Goal: Navigation & Orientation: Find specific page/section

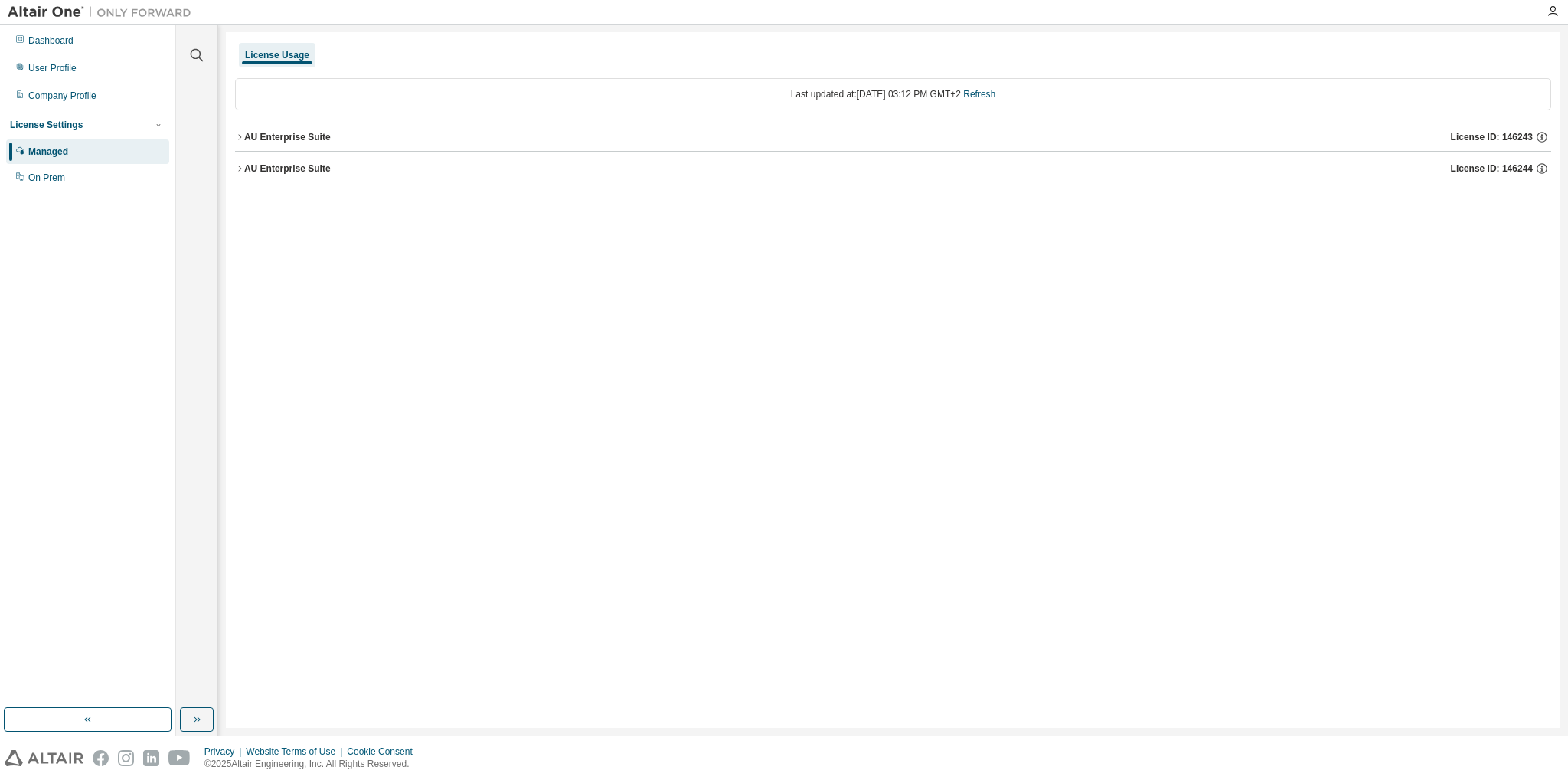
click at [289, 171] on div "AU Enterprise Suite" at bounding box center [287, 168] width 87 height 12
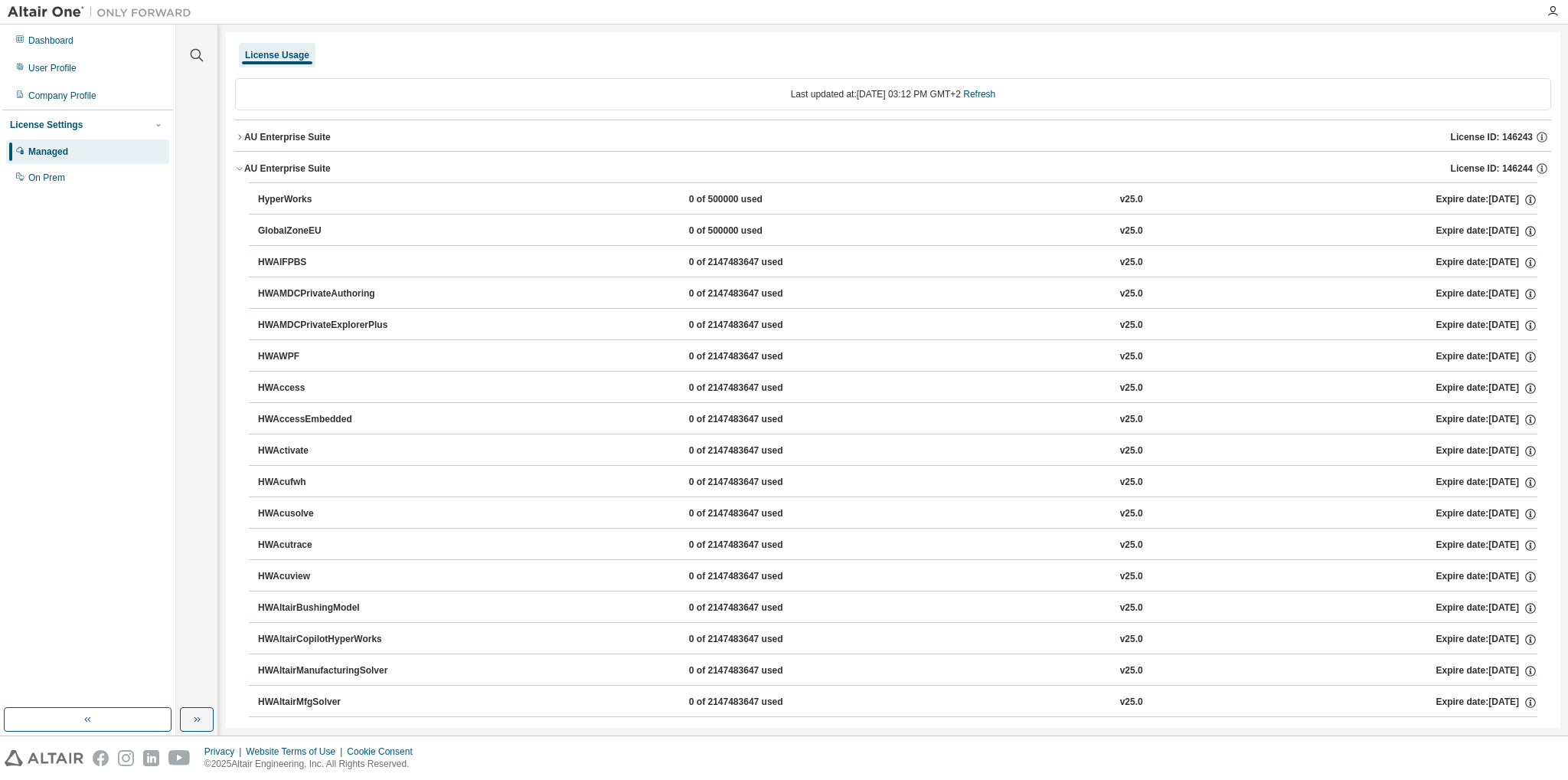
click at [290, 166] on div "AU Enterprise Suite" at bounding box center [287, 168] width 87 height 12
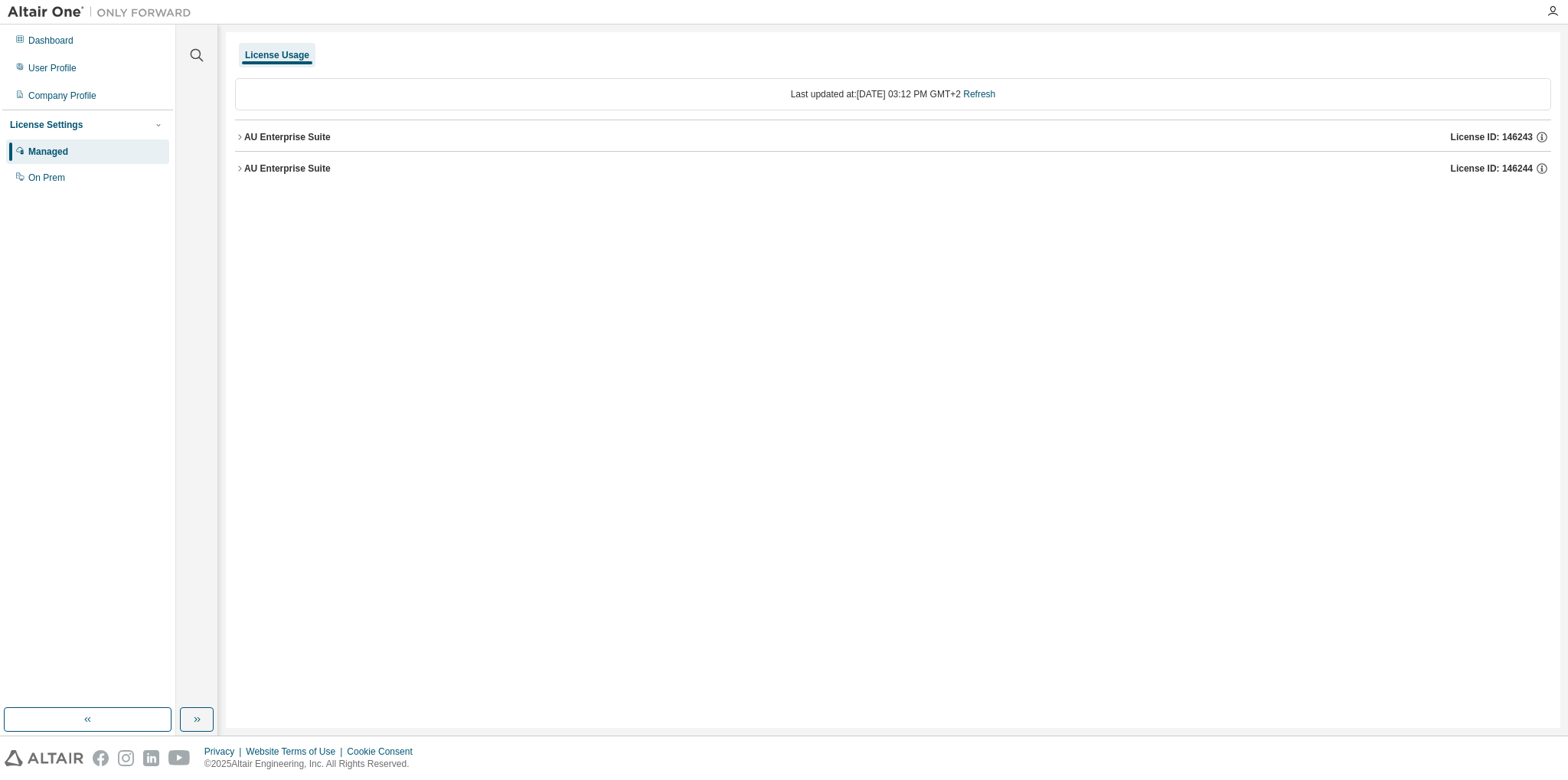
click at [291, 145] on button "AU Enterprise Suite License ID: 146243" at bounding box center [893, 136] width 1316 height 33
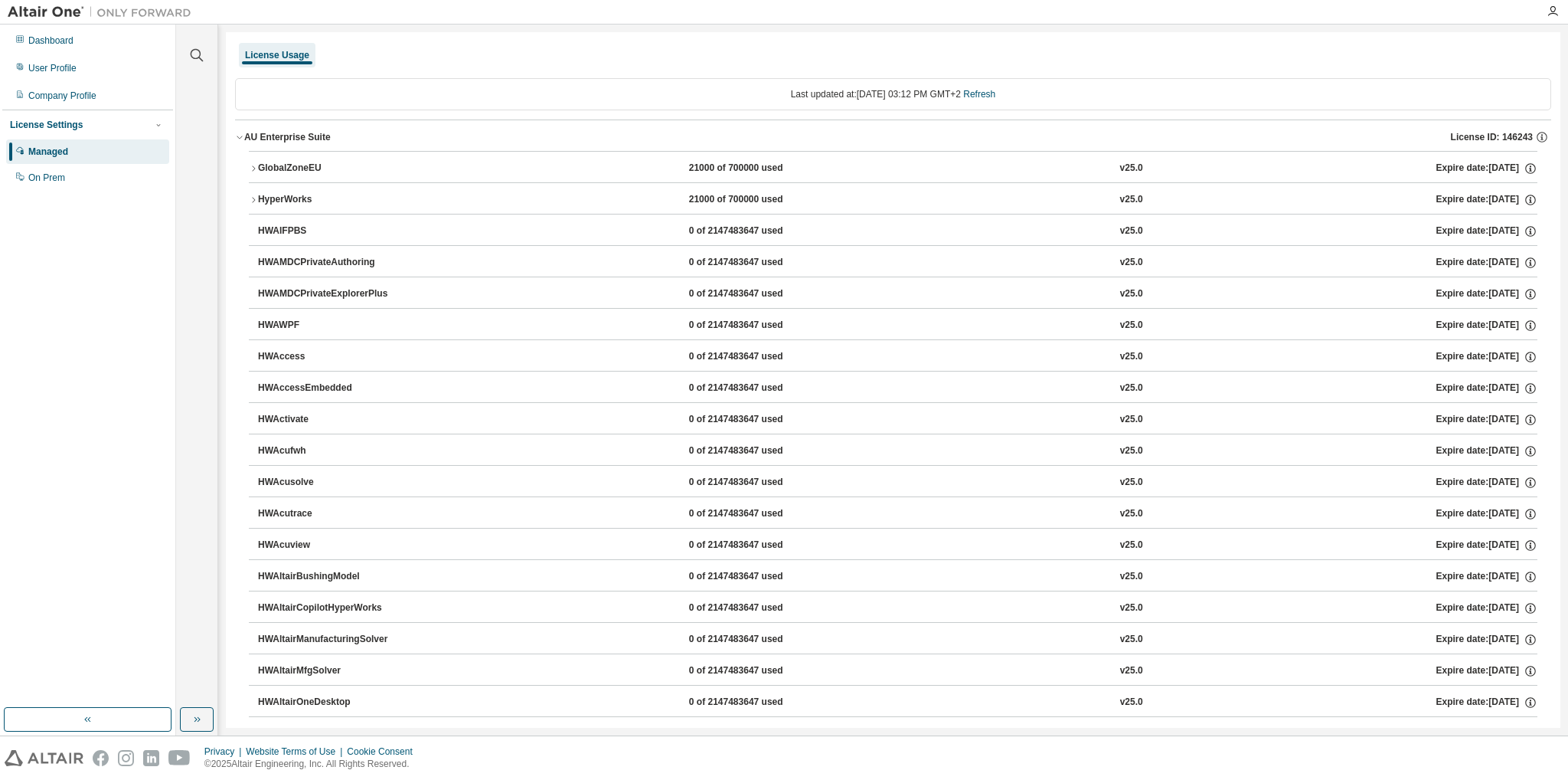
click at [294, 142] on div "AU Enterprise Suite" at bounding box center [287, 136] width 87 height 12
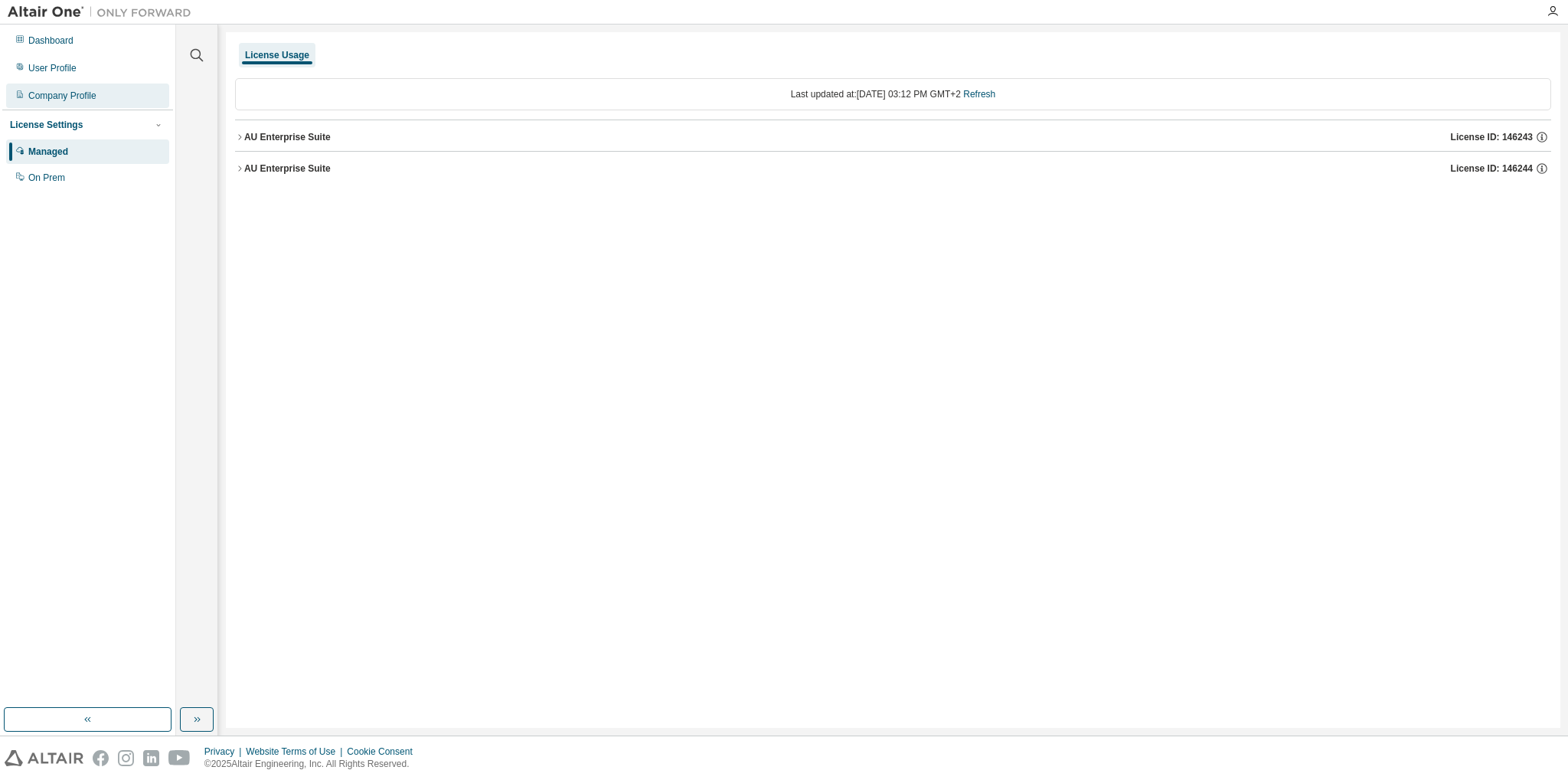
click at [83, 94] on div "Company Profile" at bounding box center [62, 96] width 68 height 12
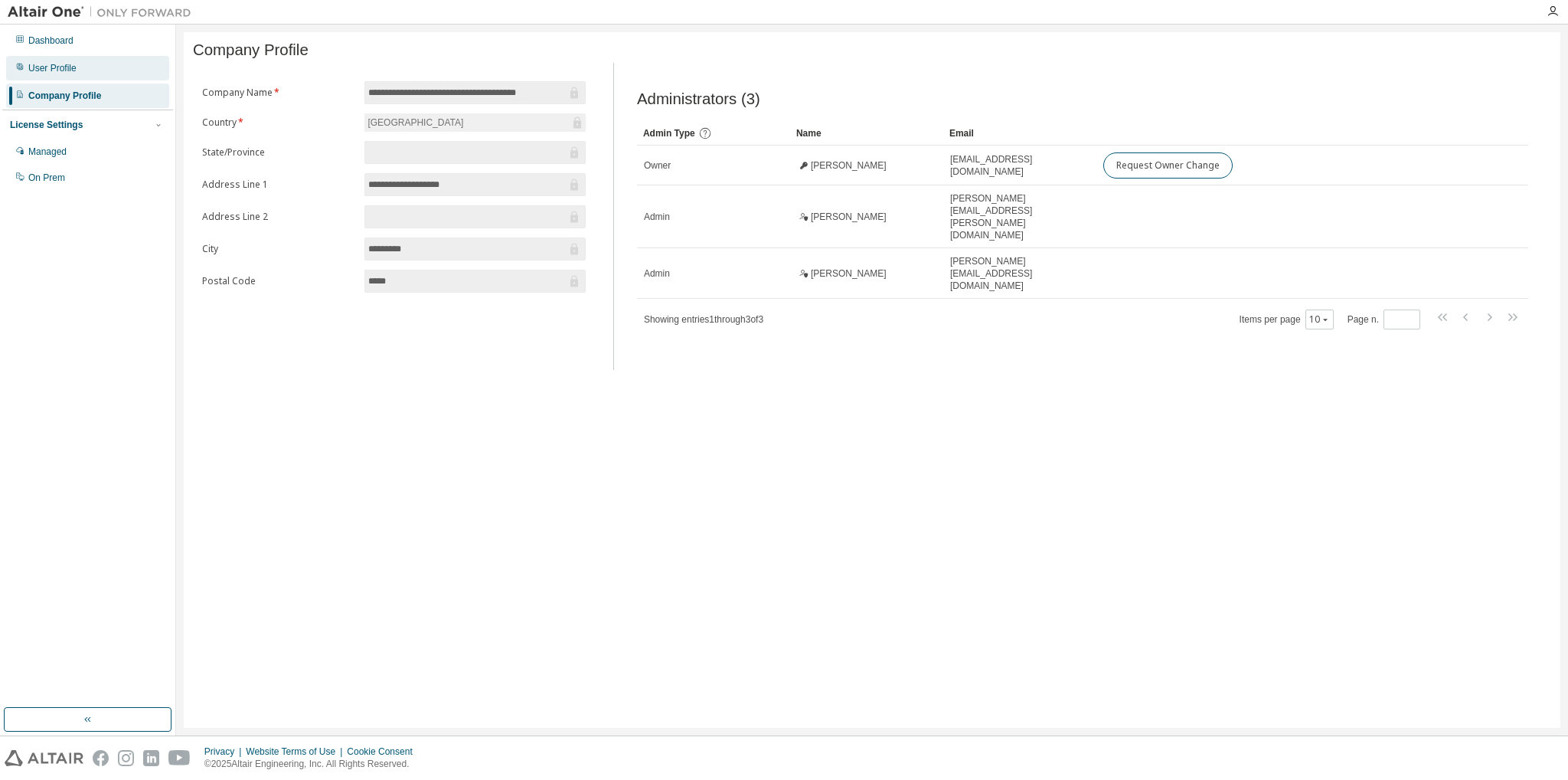
click at [73, 69] on div "User Profile" at bounding box center [52, 68] width 48 height 12
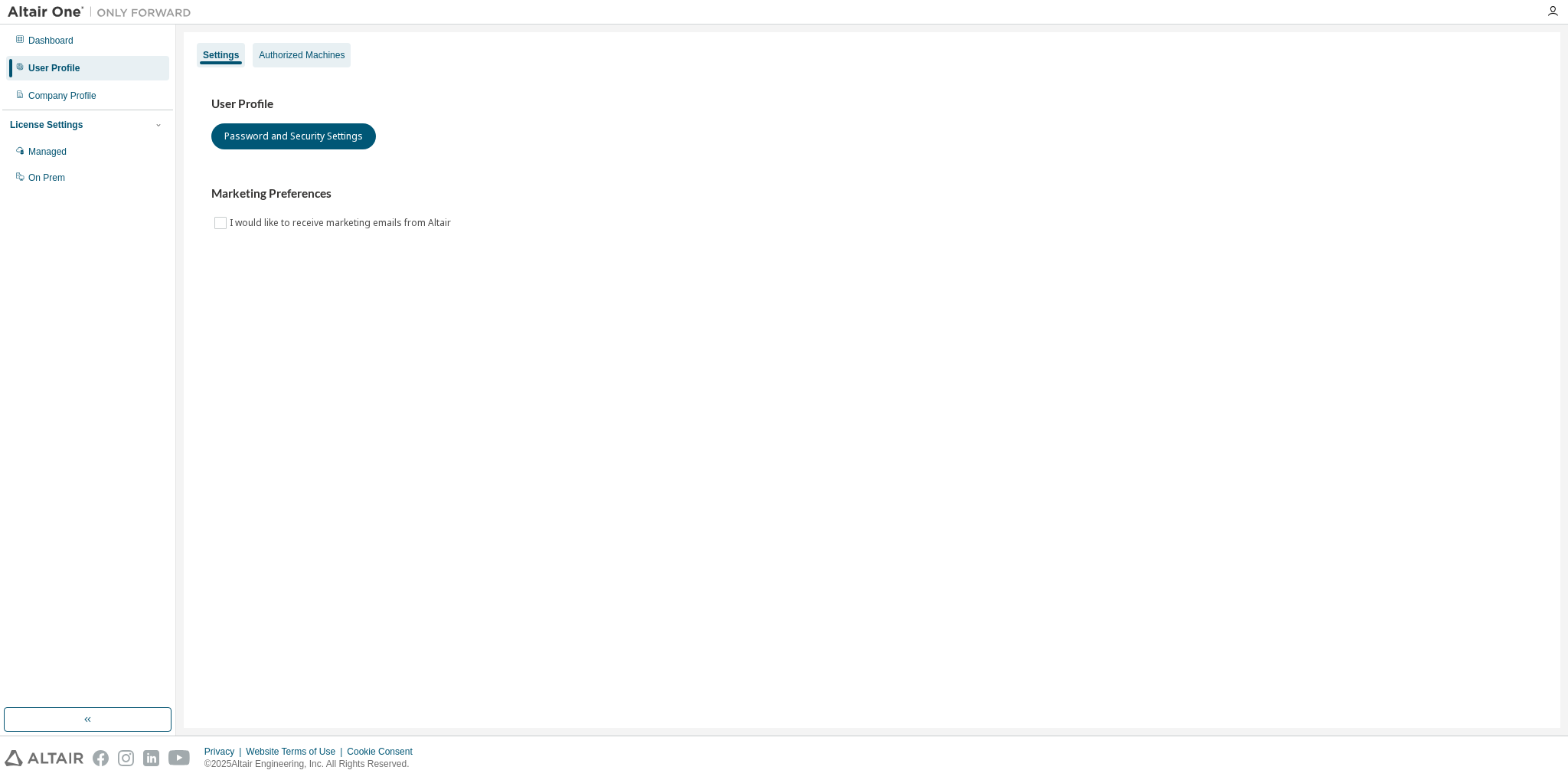
click at [276, 58] on div "Authorized Machines" at bounding box center [301, 55] width 86 height 12
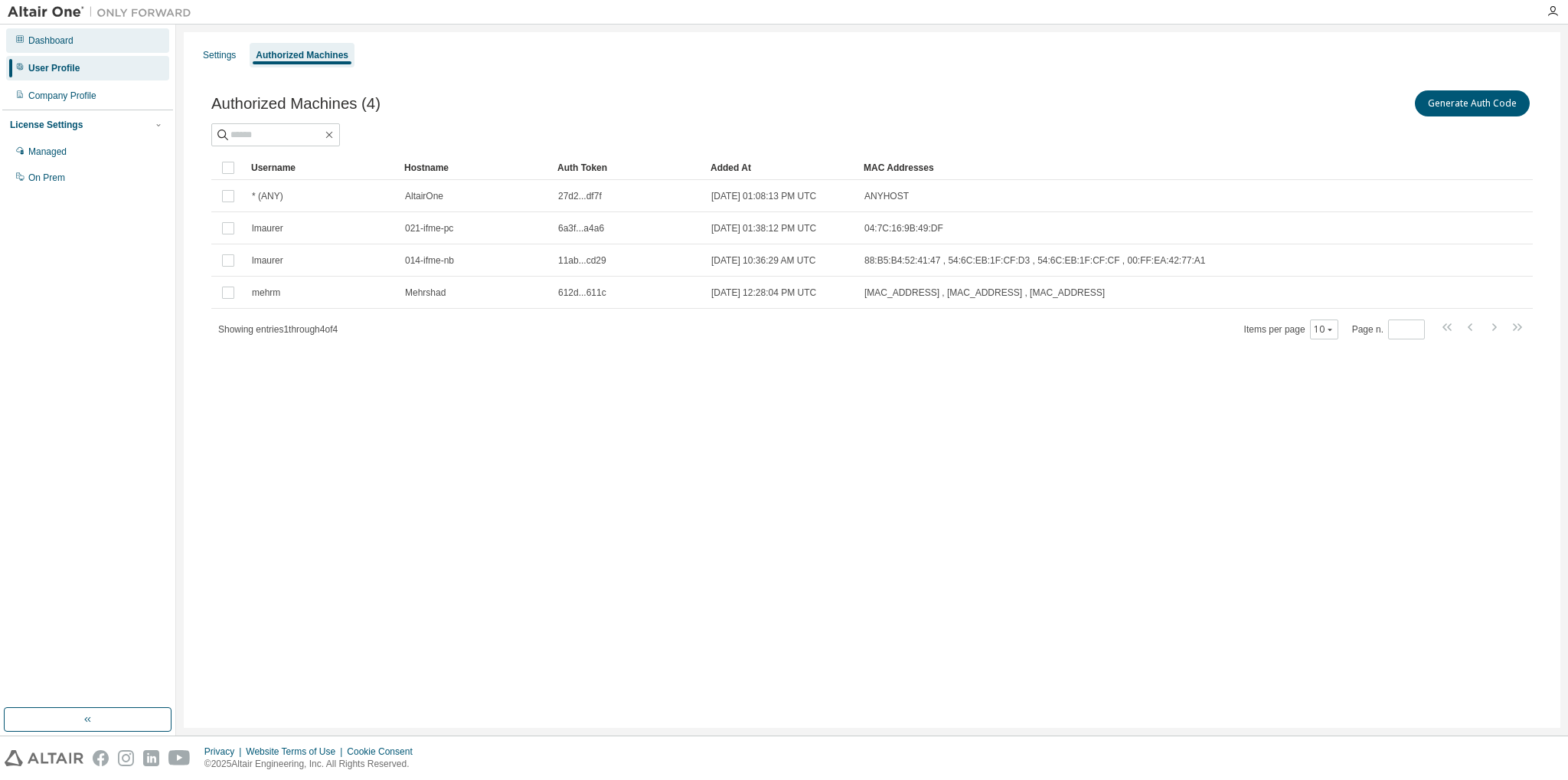
click at [43, 47] on div "Dashboard" at bounding box center [88, 41] width 163 height 25
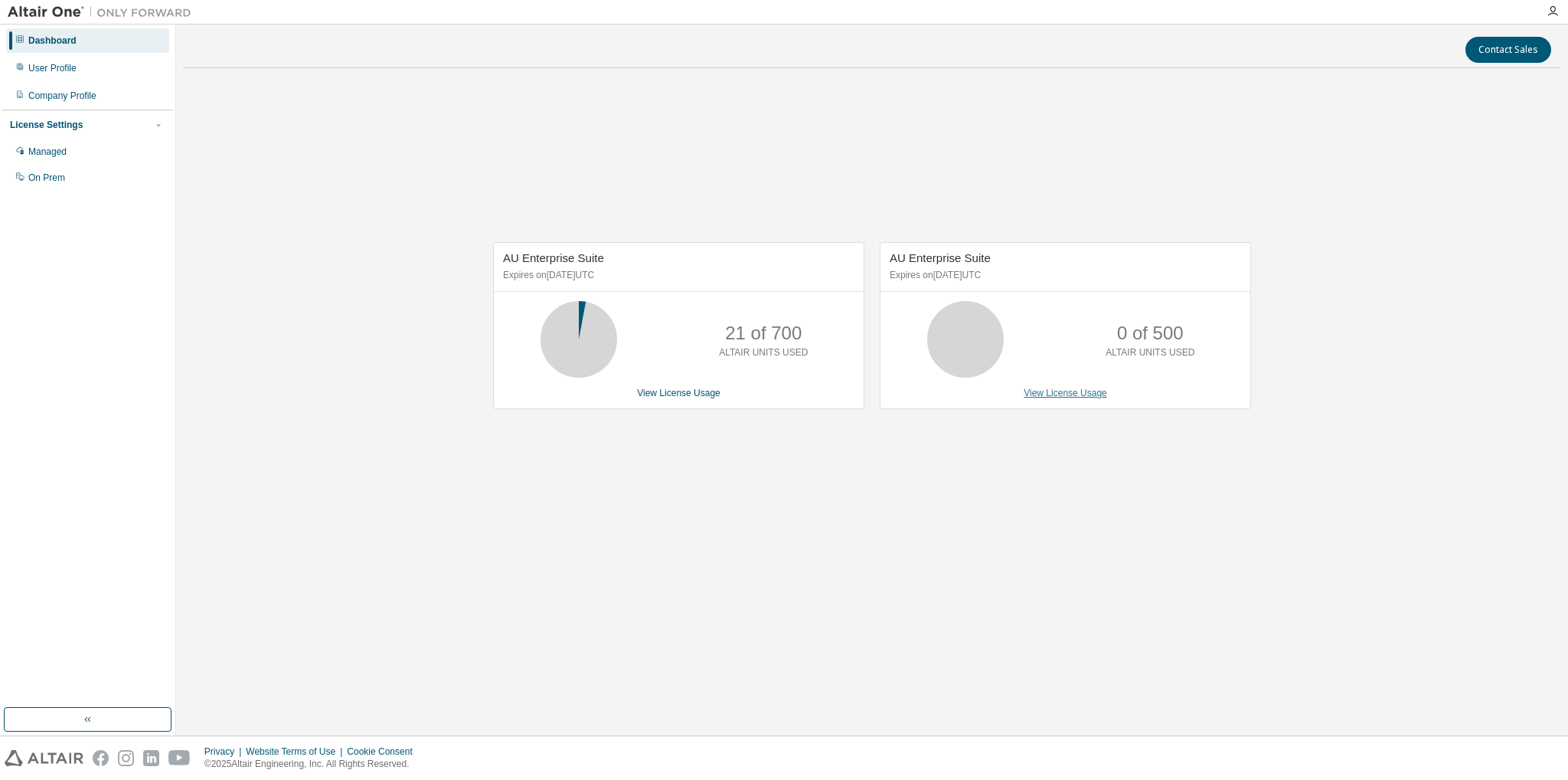
click at [1059, 390] on link "View License Usage" at bounding box center [1065, 393] width 83 height 11
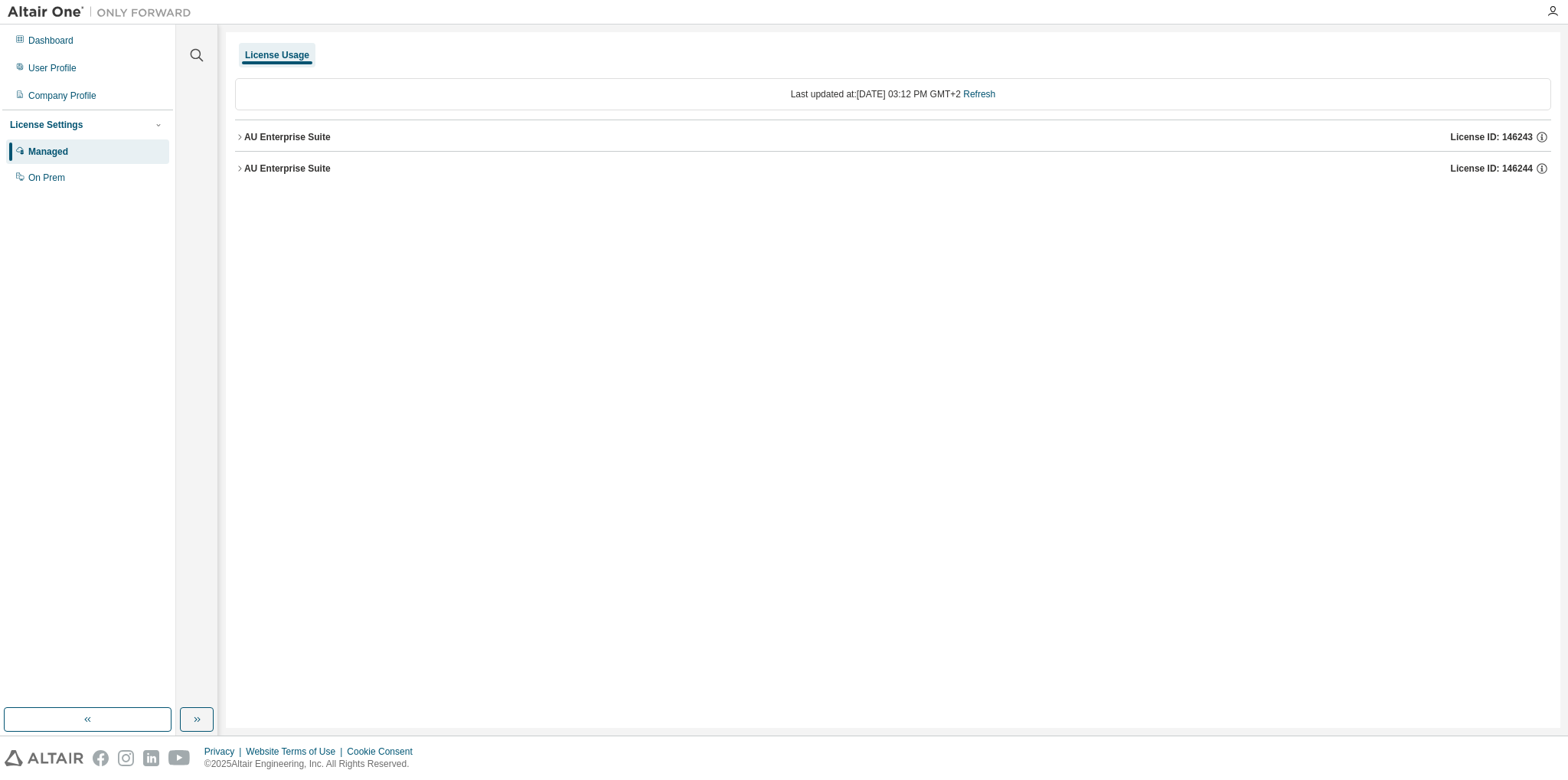
click at [250, 167] on div "AU Enterprise Suite" at bounding box center [287, 168] width 87 height 12
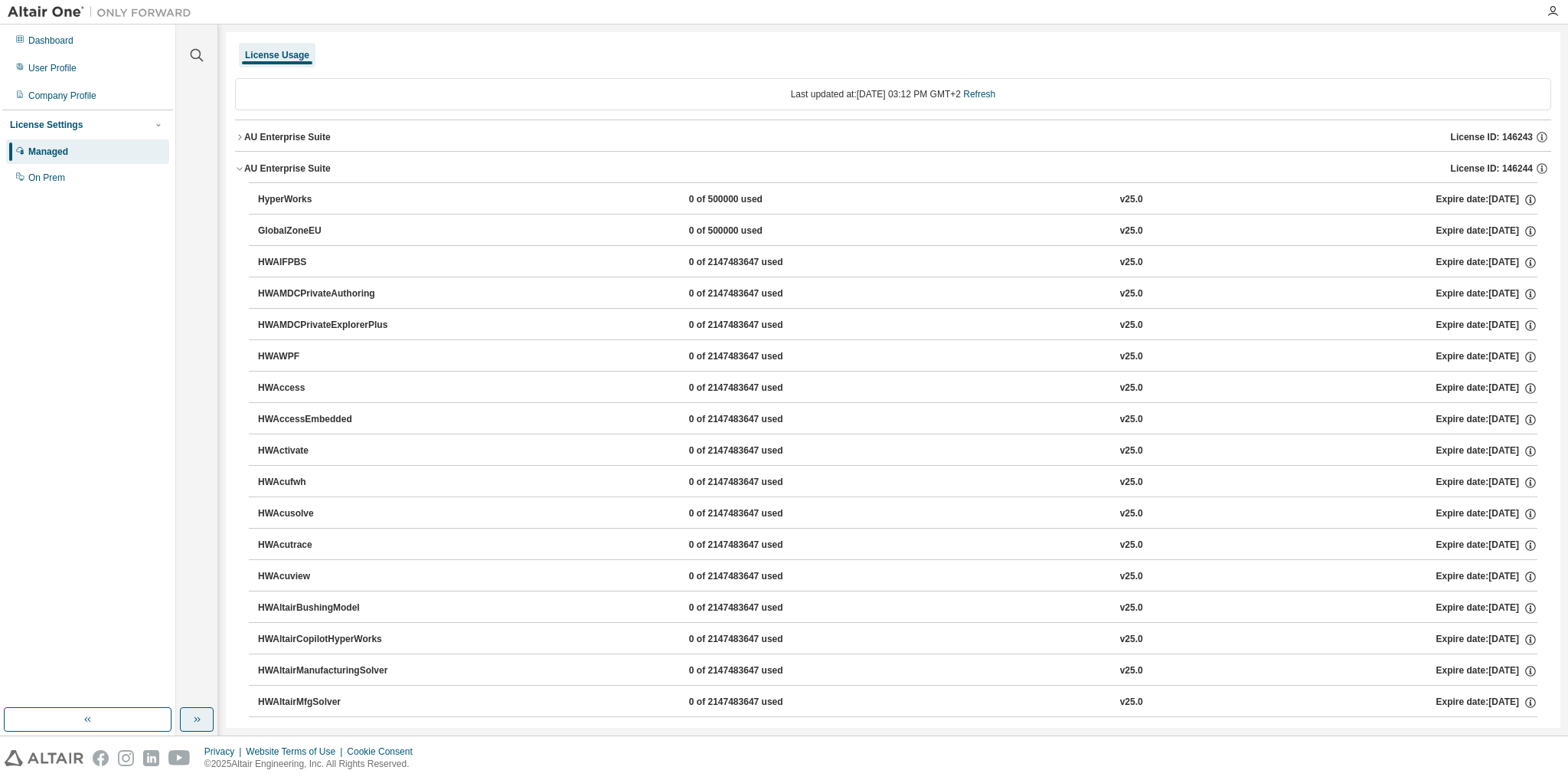
click at [202, 719] on icon "button" at bounding box center [197, 719] width 12 height 12
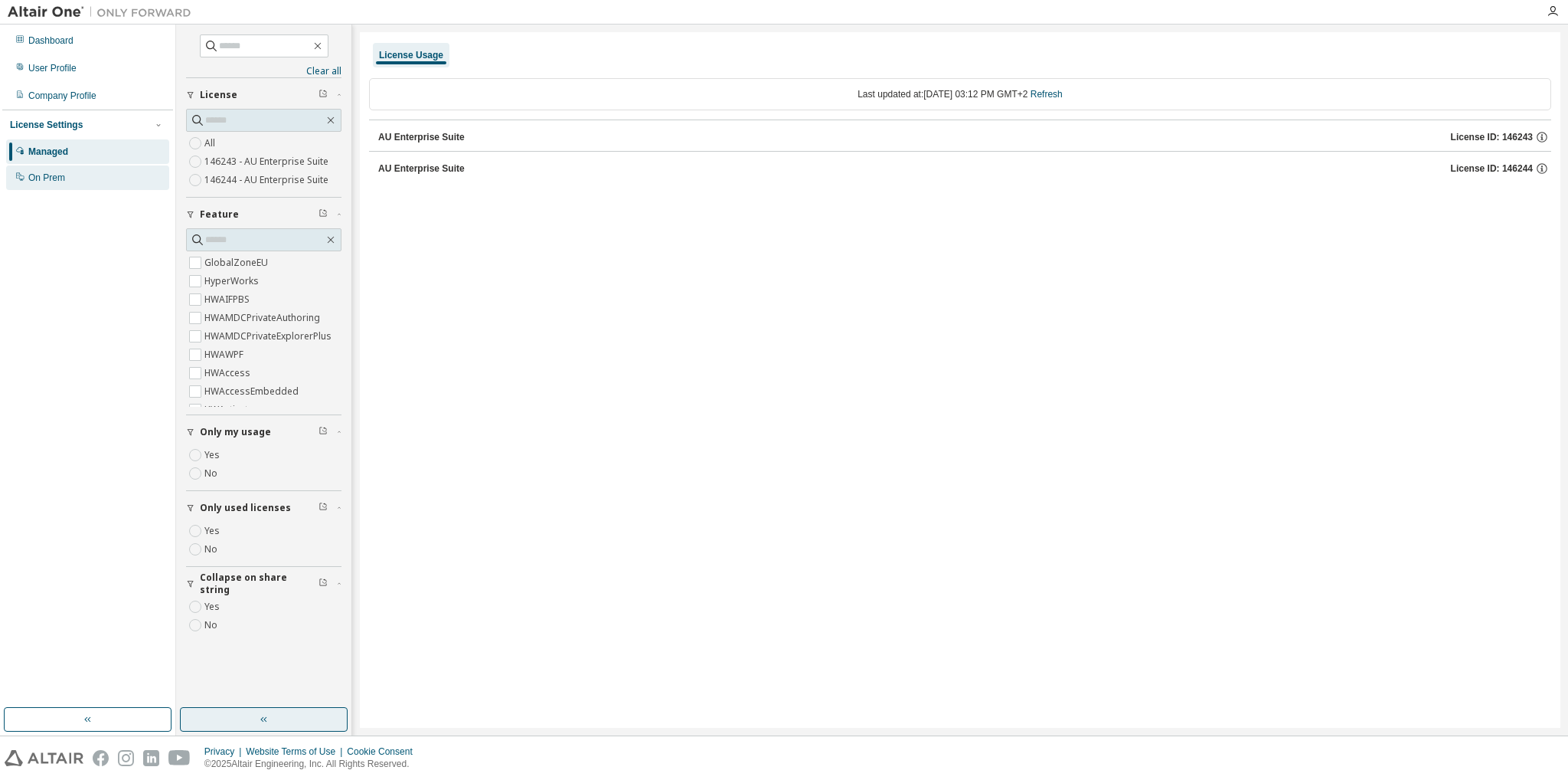
click at [59, 179] on div "On Prem" at bounding box center [47, 177] width 37 height 12
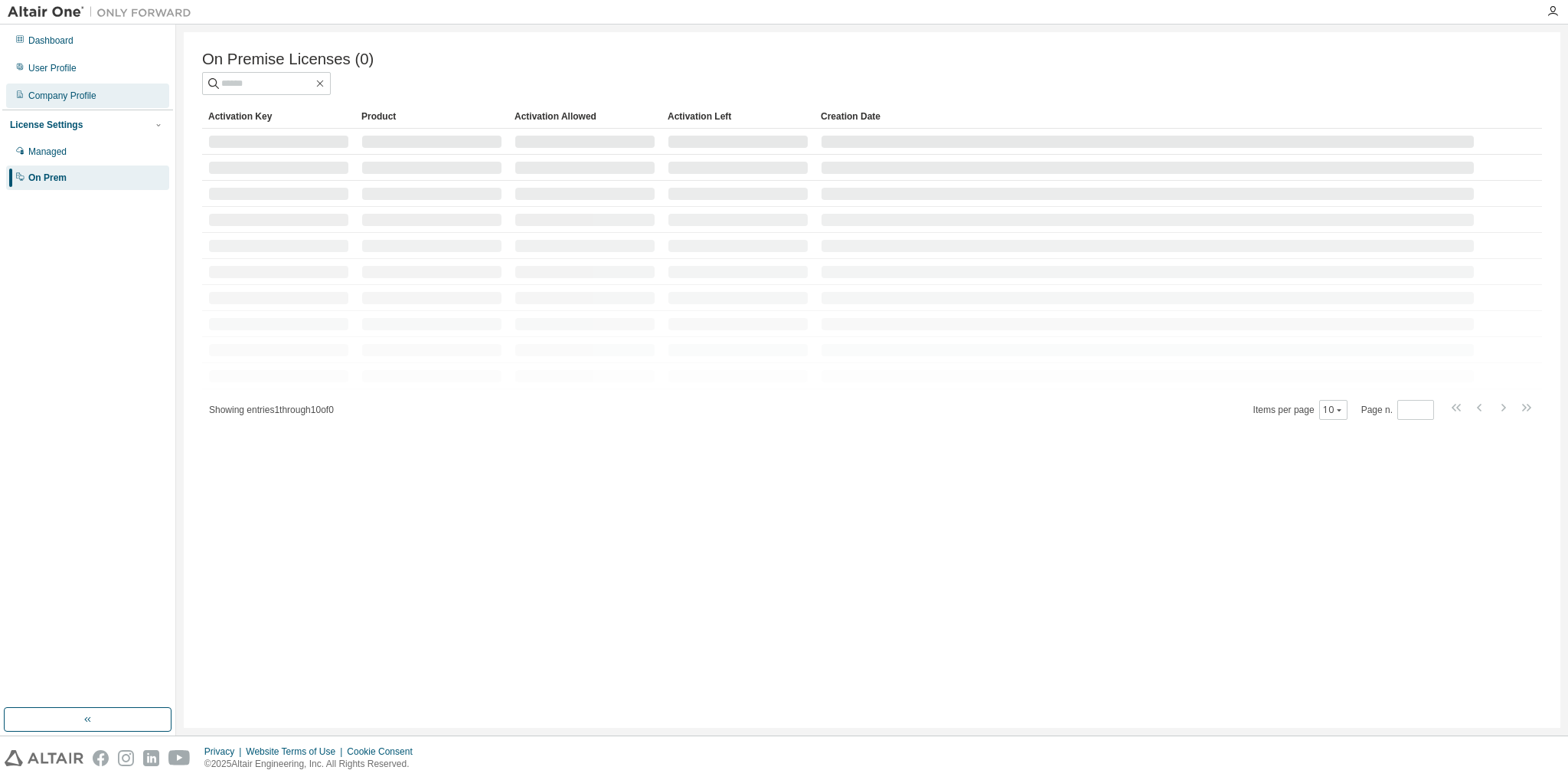
click at [53, 96] on div "Company Profile" at bounding box center [62, 96] width 68 height 12
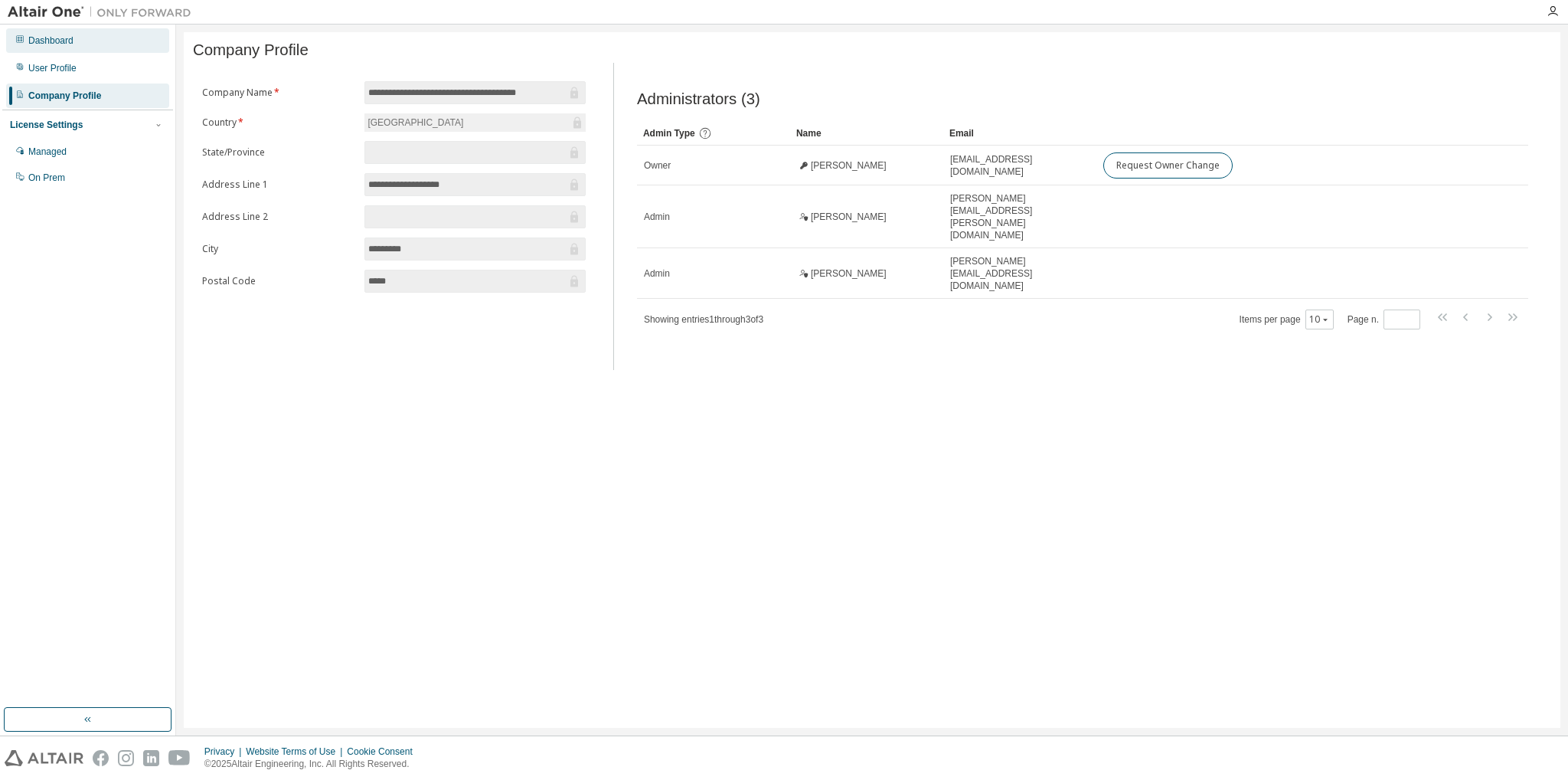
click at [56, 38] on div "Dashboard" at bounding box center [51, 40] width 45 height 12
